Goal: Task Accomplishment & Management: Understand process/instructions

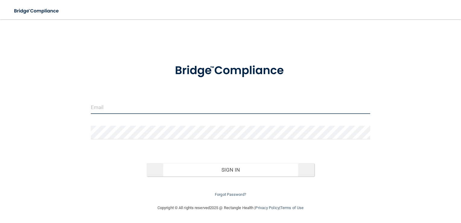
type input "[EMAIL_ADDRESS][DOMAIN_NAME]"
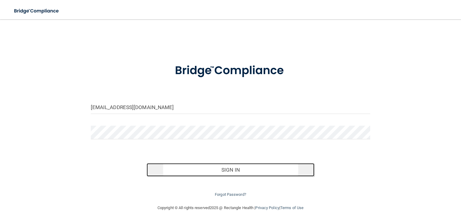
click at [229, 168] on button "Sign In" at bounding box center [231, 169] width 168 height 13
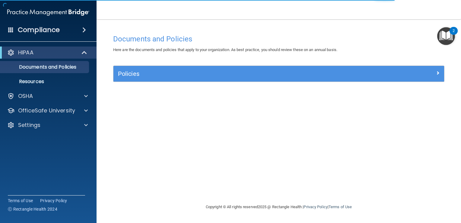
click at [61, 26] on div "Compliance" at bounding box center [48, 29] width 97 height 13
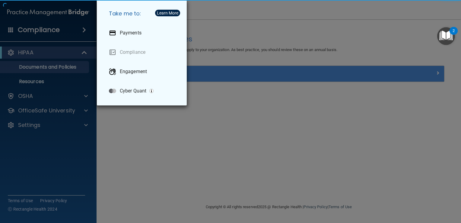
click at [137, 122] on div "Take me to: Payments Compliance Engagement Cyber Quant" at bounding box center [230, 111] width 461 height 223
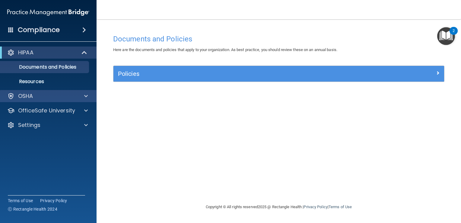
click at [45, 91] on div "OSHA" at bounding box center [48, 96] width 97 height 12
click at [87, 96] on span at bounding box center [86, 95] width 4 height 7
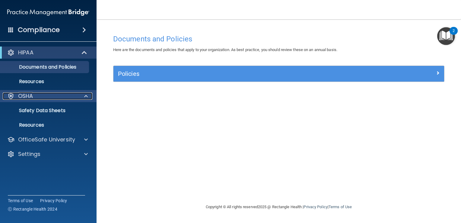
click at [87, 96] on span at bounding box center [86, 95] width 4 height 7
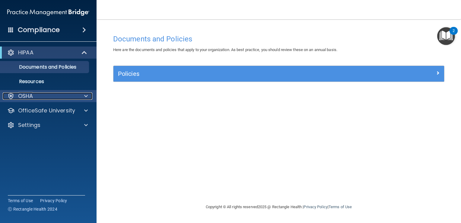
click at [87, 96] on span at bounding box center [86, 95] width 4 height 7
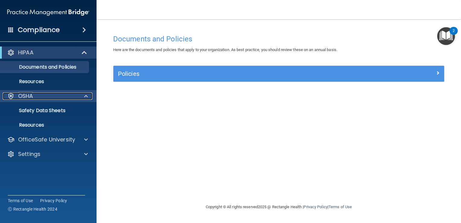
click at [84, 97] on span at bounding box center [86, 95] width 4 height 7
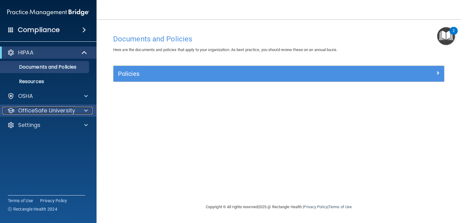
click at [84, 110] on span at bounding box center [86, 110] width 4 height 7
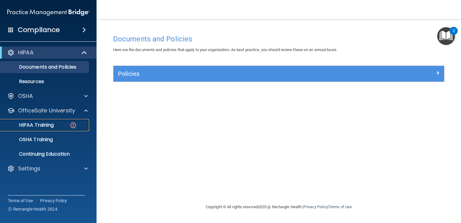
click at [64, 123] on div "HIPAA Training" at bounding box center [45, 125] width 82 height 6
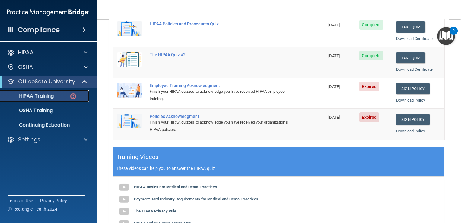
scroll to position [121, 0]
click at [404, 87] on link "Sign Policy" at bounding box center [412, 88] width 33 height 11
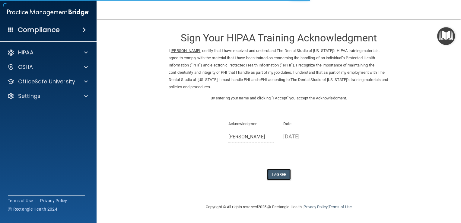
click at [283, 171] on button "I Agree" at bounding box center [279, 174] width 24 height 11
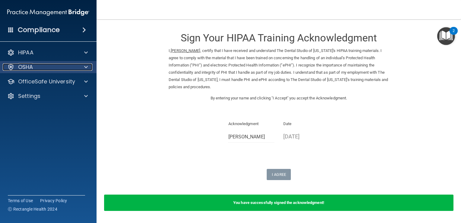
click at [74, 67] on div "OSHA" at bounding box center [40, 66] width 75 height 7
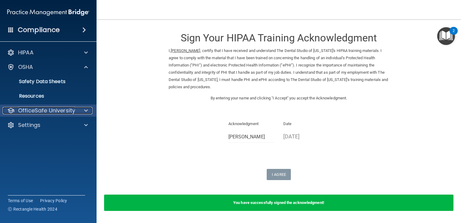
click at [70, 107] on p "OfficeSafe University" at bounding box center [46, 110] width 57 height 7
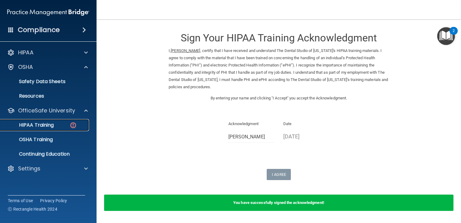
click at [60, 124] on div "HIPAA Training" at bounding box center [45, 125] width 82 height 6
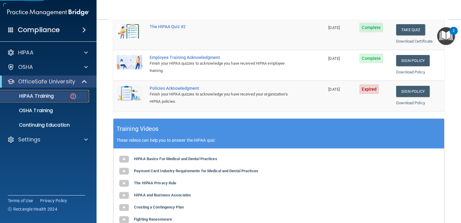
scroll to position [151, 0]
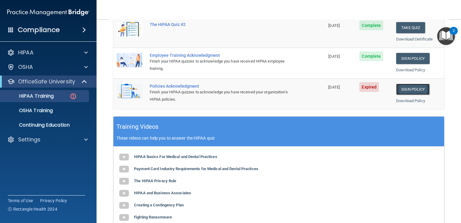
click at [407, 89] on link "Sign Policy" at bounding box center [412, 89] width 33 height 11
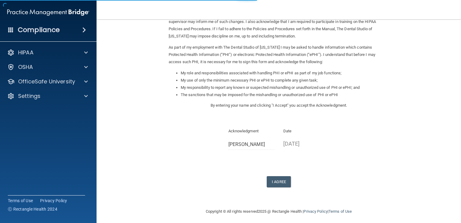
scroll to position [53, 0]
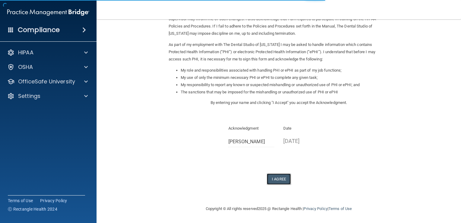
click at [281, 178] on button "I Agree" at bounding box center [279, 178] width 24 height 11
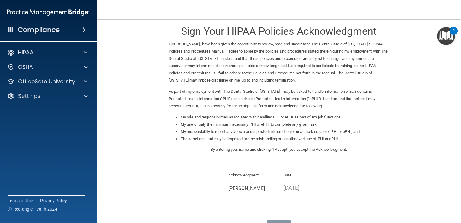
scroll to position [0, 0]
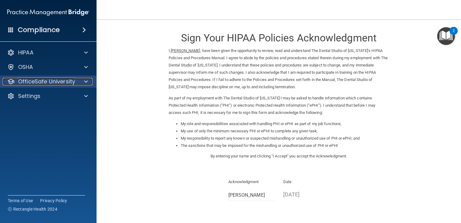
click at [44, 81] on p "OfficeSafe University" at bounding box center [46, 81] width 57 height 7
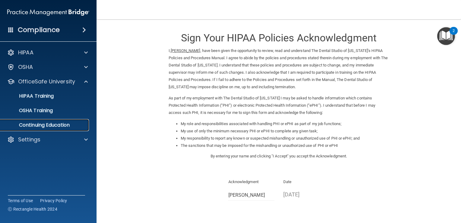
click at [46, 124] on p "Continuing Education" at bounding box center [45, 125] width 82 height 6
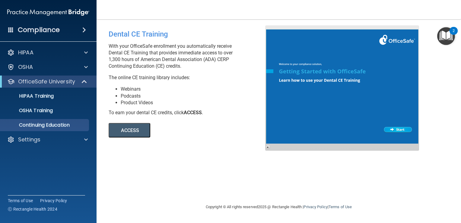
click at [138, 127] on button "ACCESS" at bounding box center [130, 130] width 42 height 14
